Goal: Information Seeking & Learning: Learn about a topic

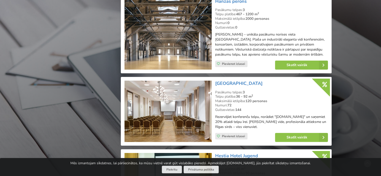
scroll to position [1929, 0]
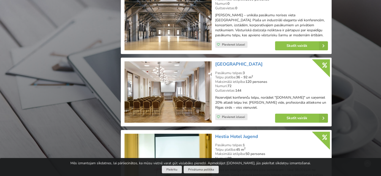
click at [173, 77] on img at bounding box center [168, 91] width 87 height 61
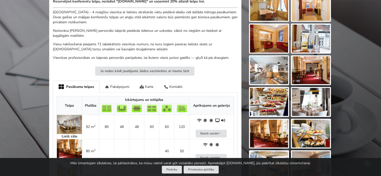
scroll to position [225, 0]
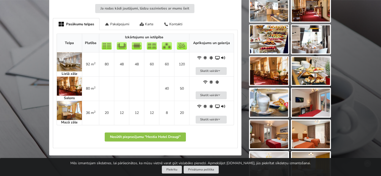
click at [71, 84] on img at bounding box center [69, 86] width 25 height 19
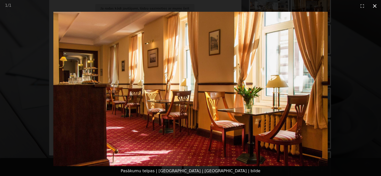
click at [377, 6] on button "Close gallery" at bounding box center [374, 6] width 13 height 12
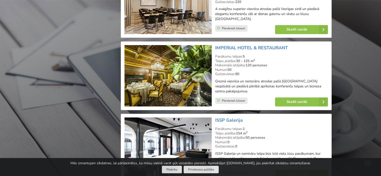
scroll to position [2179, 0]
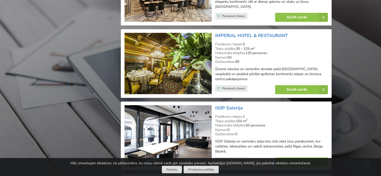
click at [174, 49] on img at bounding box center [168, 63] width 87 height 61
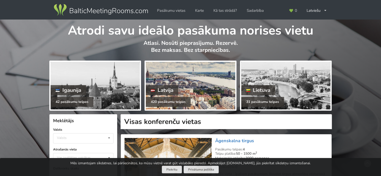
click at [168, 90] on div "Latvija" at bounding box center [162, 90] width 33 height 10
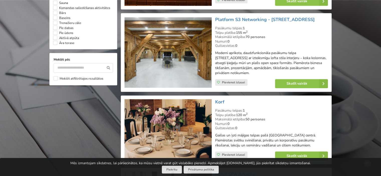
scroll to position [451, 0]
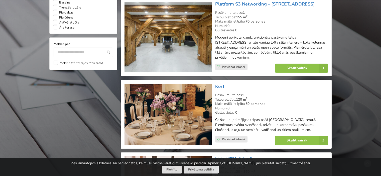
click at [157, 36] on img at bounding box center [168, 36] width 87 height 71
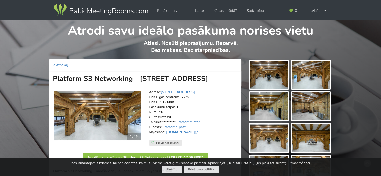
click at [271, 73] on img at bounding box center [269, 75] width 38 height 28
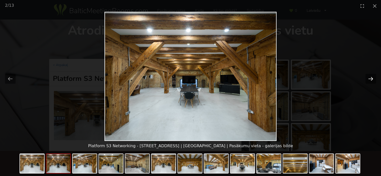
click at [371, 80] on button "Next slide" at bounding box center [370, 79] width 11 height 10
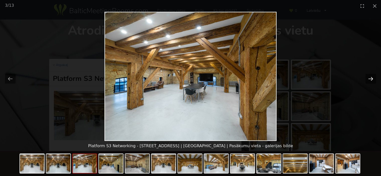
click at [371, 80] on button "Next slide" at bounding box center [370, 79] width 11 height 10
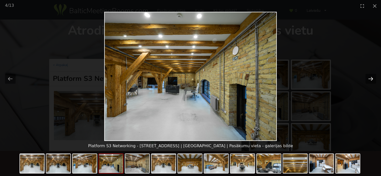
click at [371, 80] on button "Next slide" at bounding box center [370, 79] width 11 height 10
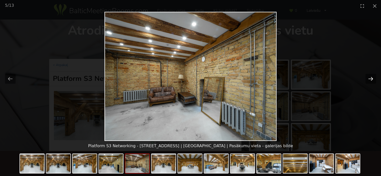
click at [371, 80] on button "Next slide" at bounding box center [370, 79] width 11 height 10
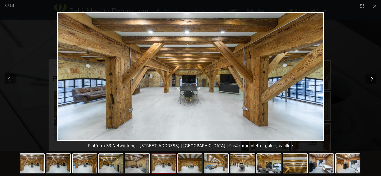
click at [371, 80] on button "Next slide" at bounding box center [370, 79] width 11 height 10
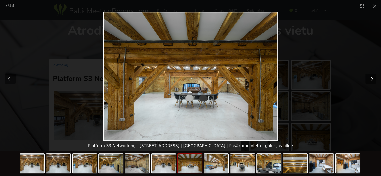
click at [371, 80] on button "Next slide" at bounding box center [370, 79] width 11 height 10
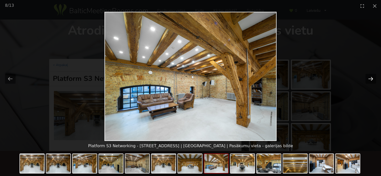
click at [371, 80] on button "Next slide" at bounding box center [370, 79] width 11 height 10
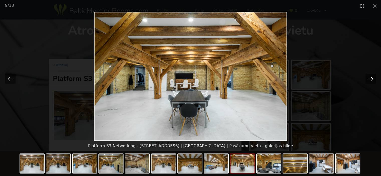
click at [371, 80] on button "Next slide" at bounding box center [370, 79] width 11 height 10
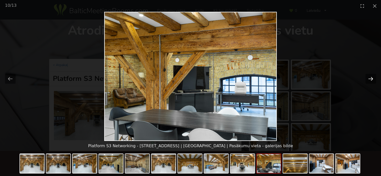
click at [371, 80] on button "Next slide" at bounding box center [370, 79] width 11 height 10
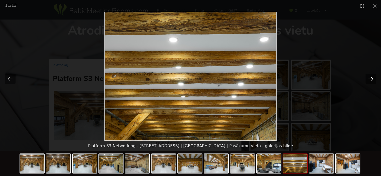
click at [371, 80] on button "Next slide" at bounding box center [370, 79] width 11 height 10
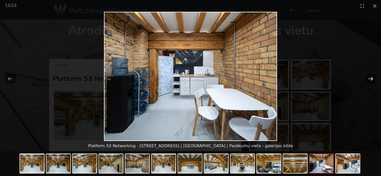
click at [371, 80] on button "Next slide" at bounding box center [370, 79] width 11 height 10
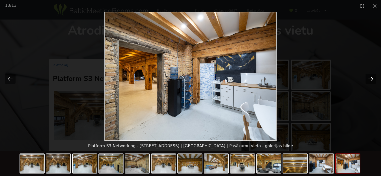
click at [371, 80] on button "Next slide" at bounding box center [370, 79] width 11 height 10
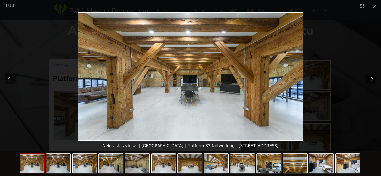
click at [371, 80] on button "Next slide" at bounding box center [370, 79] width 11 height 10
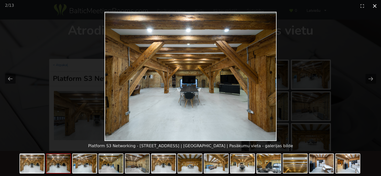
click at [374, 4] on button "Close gallery" at bounding box center [374, 6] width 13 height 12
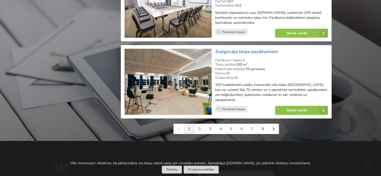
scroll to position [1152, 0]
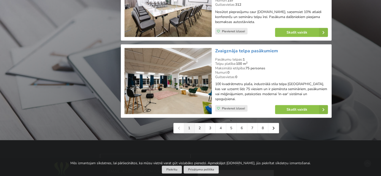
click at [202, 123] on link "2" at bounding box center [200, 128] width 11 height 10
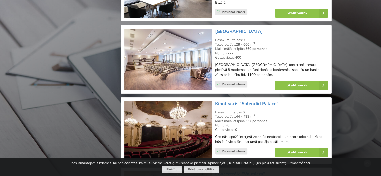
scroll to position [726, 0]
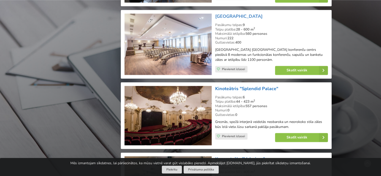
click at [225, 87] on link "Kinoteātris "Splendid Palace"" at bounding box center [246, 89] width 63 height 6
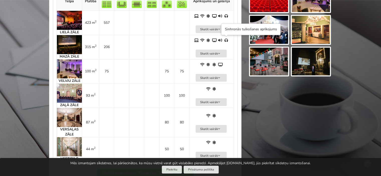
scroll to position [301, 0]
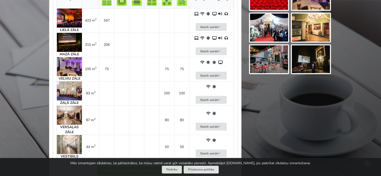
click at [70, 89] on img at bounding box center [69, 90] width 25 height 19
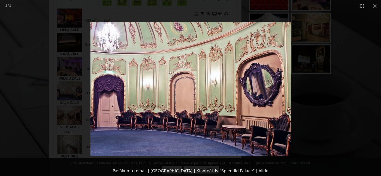
click at [248, 94] on img at bounding box center [190, 89] width 200 height 134
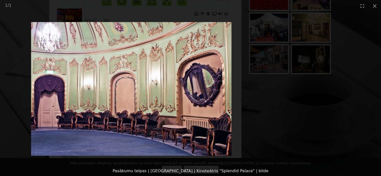
drag, startPoint x: 241, startPoint y: 94, endPoint x: 184, endPoint y: 93, distance: 57.1
click at [184, 93] on img at bounding box center [131, 89] width 200 height 134
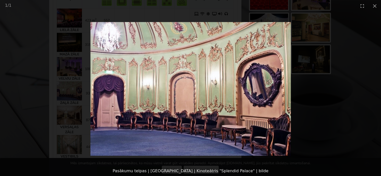
click at [163, 86] on img at bounding box center [190, 89] width 200 height 134
click at [317, 116] on picture at bounding box center [190, 89] width 381 height 154
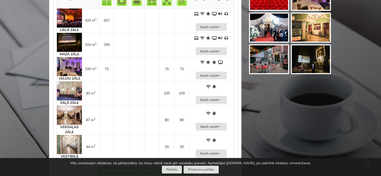
click at [70, 115] on img at bounding box center [69, 115] width 25 height 19
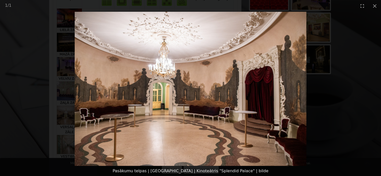
click at [236, 94] on img at bounding box center [191, 89] width 232 height 154
click at [268, 87] on img at bounding box center [191, 89] width 232 height 154
click at [377, 6] on button "Close gallery" at bounding box center [374, 6] width 13 height 12
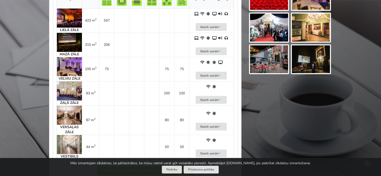
click at [70, 147] on img at bounding box center [69, 144] width 25 height 19
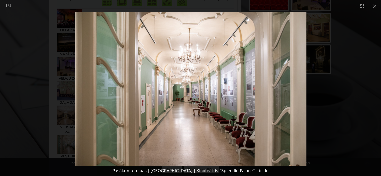
click at [255, 128] on img at bounding box center [191, 89] width 232 height 154
click at [376, 6] on button "Close gallery" at bounding box center [374, 6] width 13 height 12
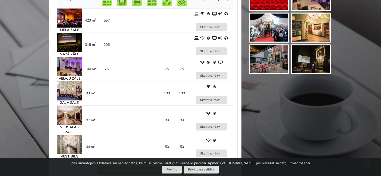
click at [72, 111] on img at bounding box center [69, 115] width 25 height 19
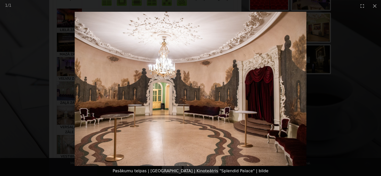
click at [186, 82] on img at bounding box center [191, 89] width 232 height 154
click at [375, 6] on button "Close gallery" at bounding box center [374, 6] width 13 height 12
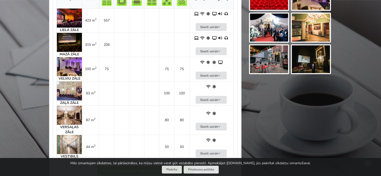
click at [70, 67] on img at bounding box center [69, 66] width 25 height 19
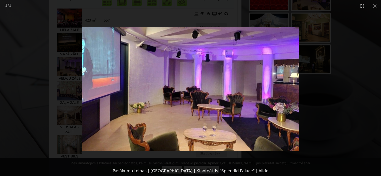
click at [249, 105] on img at bounding box center [190, 89] width 217 height 124
click at [289, 107] on picture at bounding box center [190, 89] width 381 height 154
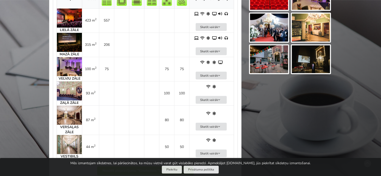
scroll to position [100, 0]
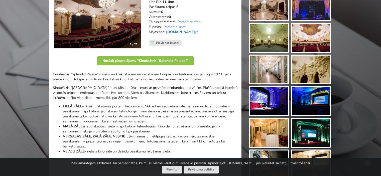
click at [192, 32] on link "www.splendidpalace.lv" at bounding box center [182, 32] width 33 height 5
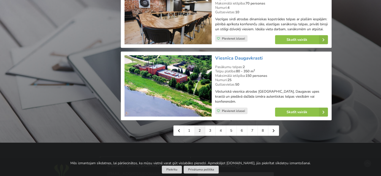
scroll to position [1152, 0]
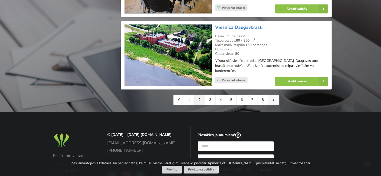
click at [272, 102] on link at bounding box center [273, 100] width 11 height 10
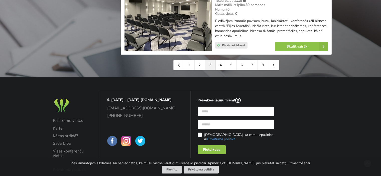
scroll to position [1220, 0]
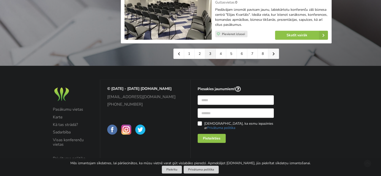
click at [275, 49] on link at bounding box center [273, 54] width 11 height 10
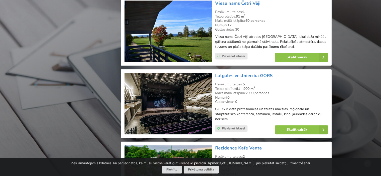
scroll to position [701, 0]
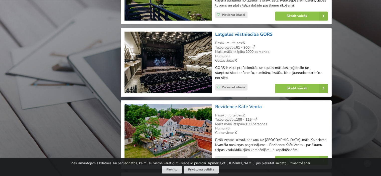
click at [246, 37] on link "Latgales vēstniecība GORS" at bounding box center [243, 34] width 57 height 6
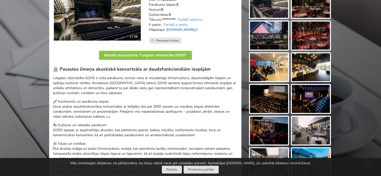
scroll to position [75, 0]
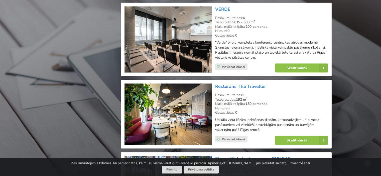
scroll to position [1027, 0]
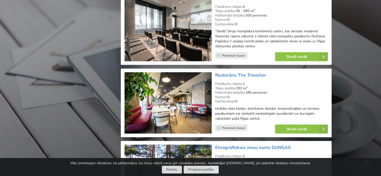
click at [190, 113] on img at bounding box center [168, 102] width 87 height 61
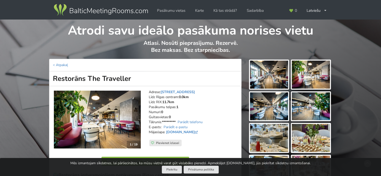
click at [271, 75] on img at bounding box center [269, 75] width 38 height 28
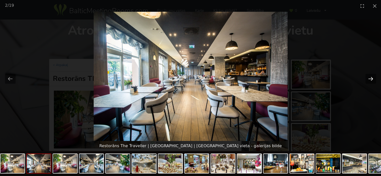
click at [368, 76] on button "Next slide" at bounding box center [370, 79] width 11 height 10
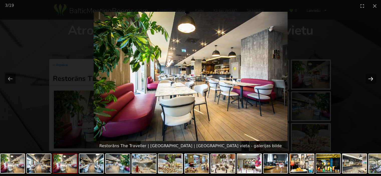
click at [368, 76] on button "Next slide" at bounding box center [370, 79] width 11 height 10
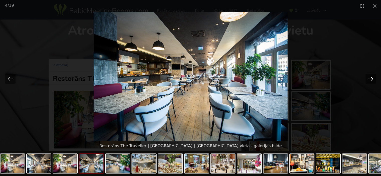
click at [368, 76] on button "Next slide" at bounding box center [370, 79] width 11 height 10
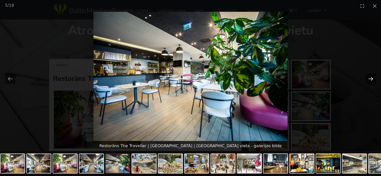
click at [368, 76] on button "Next slide" at bounding box center [370, 79] width 11 height 10
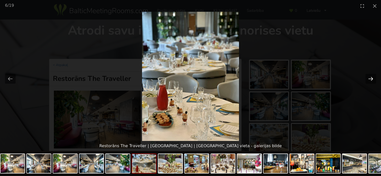
click at [367, 77] on button "Next slide" at bounding box center [370, 79] width 11 height 10
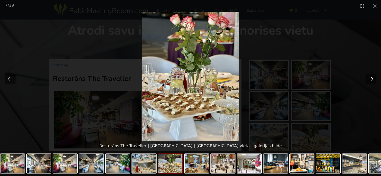
click at [367, 77] on button "Next slide" at bounding box center [370, 79] width 11 height 10
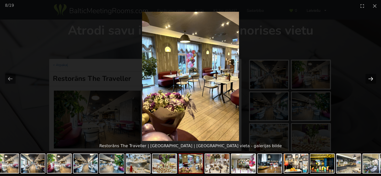
click at [367, 77] on button "Next slide" at bounding box center [370, 79] width 11 height 10
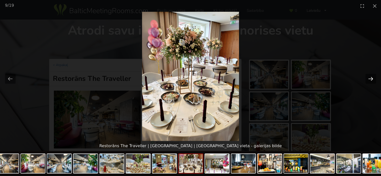
click at [367, 77] on button "Next slide" at bounding box center [370, 79] width 11 height 10
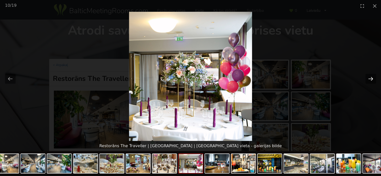
click at [366, 77] on button "Next slide" at bounding box center [370, 79] width 11 height 10
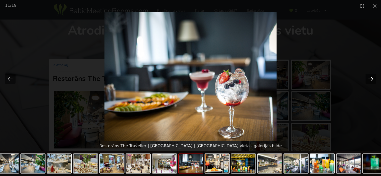
click at [366, 77] on button "Next slide" at bounding box center [370, 79] width 11 height 10
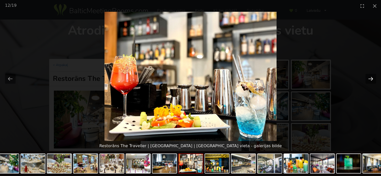
click at [366, 77] on button "Next slide" at bounding box center [370, 79] width 11 height 10
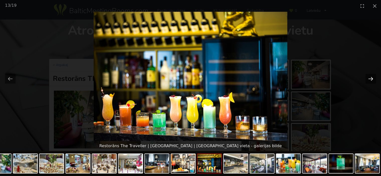
click at [366, 77] on button "Next slide" at bounding box center [370, 79] width 11 height 10
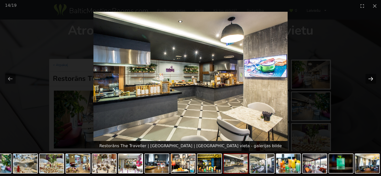
click at [366, 77] on button "Next slide" at bounding box center [370, 79] width 11 height 10
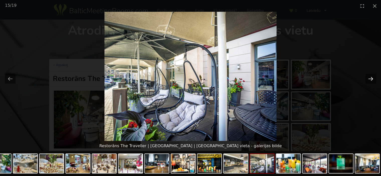
click at [365, 77] on button "Next slide" at bounding box center [370, 79] width 11 height 10
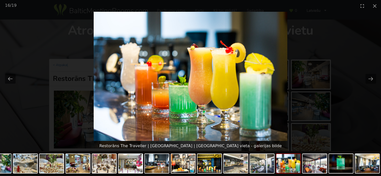
click at [365, 77] on div at bounding box center [190, 76] width 381 height 129
click at [374, 6] on button "Close gallery" at bounding box center [374, 6] width 13 height 12
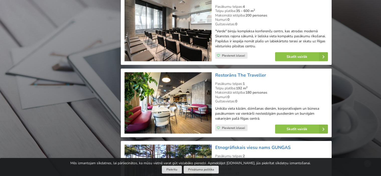
scroll to position [1102, 0]
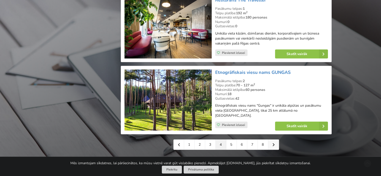
click at [273, 143] on icon at bounding box center [274, 145] width 2 height 4
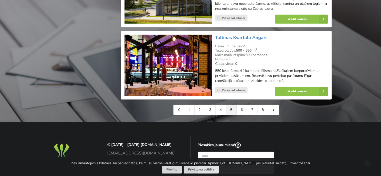
scroll to position [1152, 0]
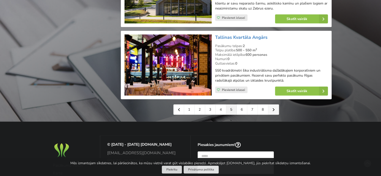
click at [273, 108] on icon at bounding box center [274, 110] width 2 height 4
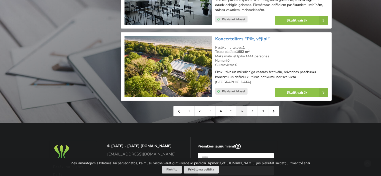
scroll to position [1177, 0]
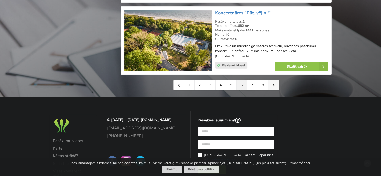
click at [274, 83] on icon at bounding box center [274, 85] width 2 height 4
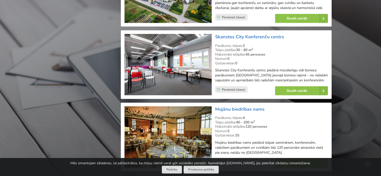
scroll to position [1127, 0]
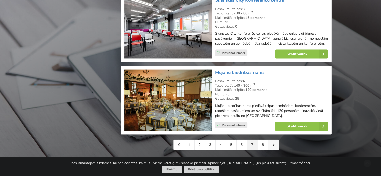
click at [273, 140] on link at bounding box center [273, 145] width 11 height 10
